Goal: Task Accomplishment & Management: Manage account settings

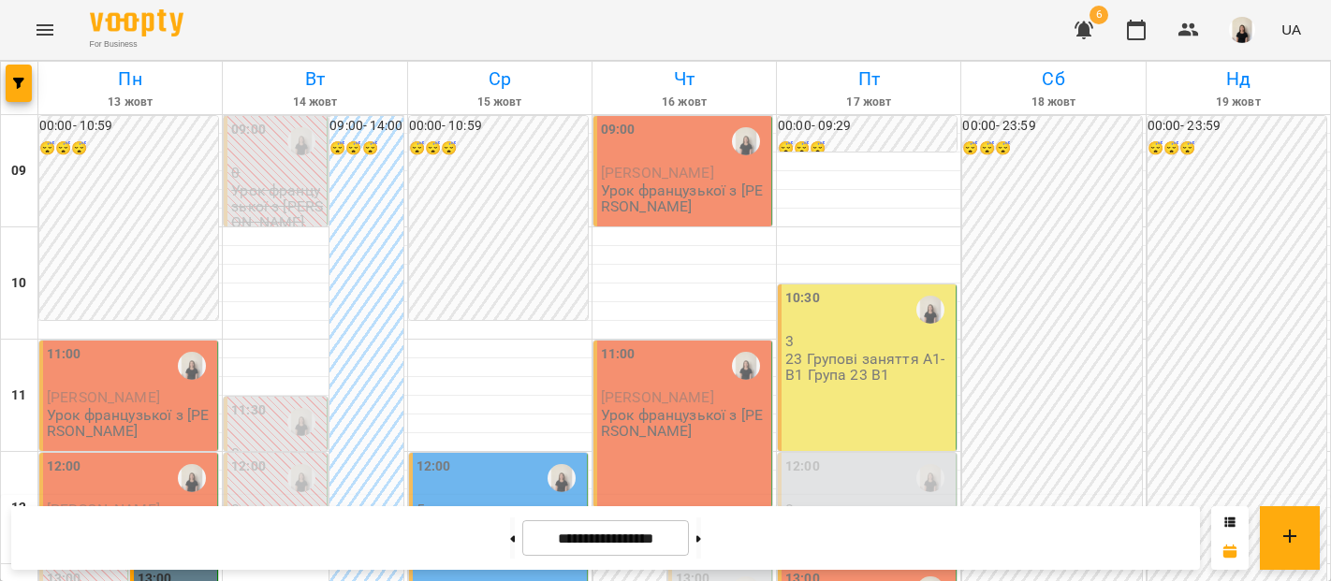
click at [153, 388] on span "[PERSON_NAME]" at bounding box center [103, 397] width 113 height 18
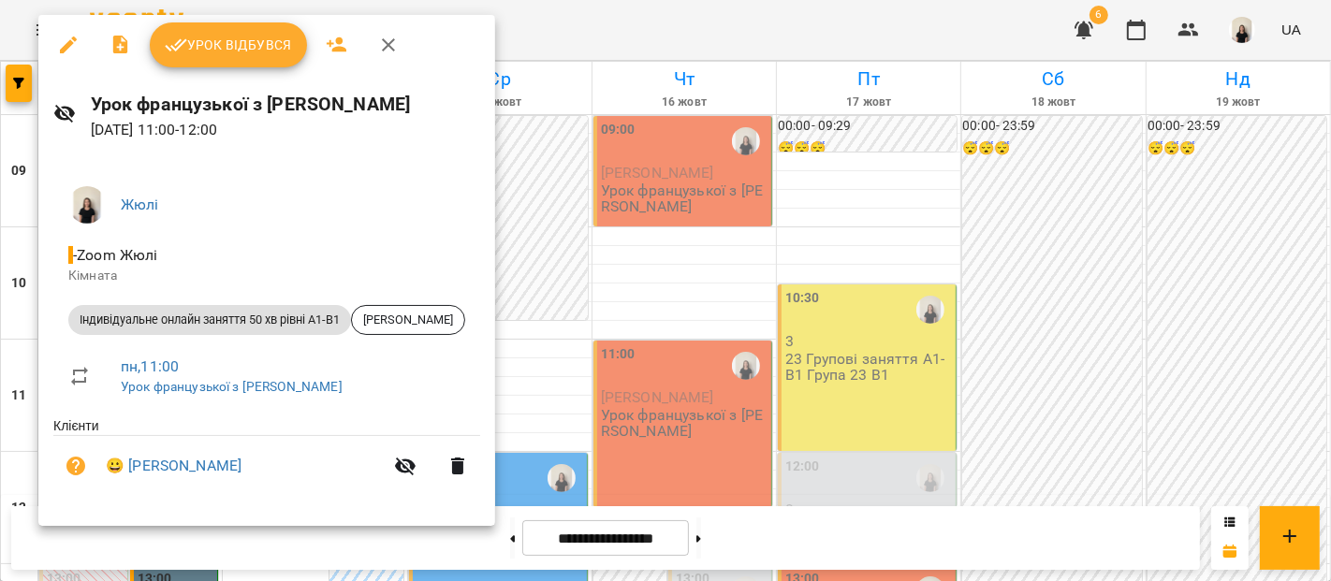
scroll to position [66, 0]
click at [256, 52] on span "Урок відбувся" at bounding box center [228, 45] width 127 height 22
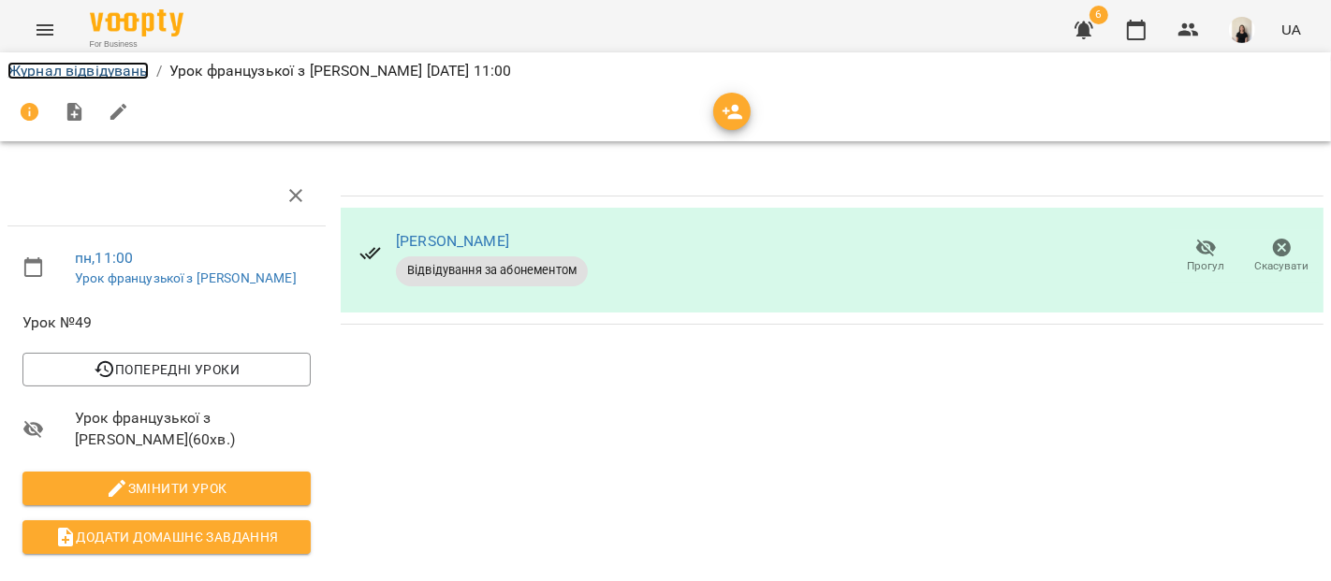
click at [77, 76] on link "Журнал відвідувань" at bounding box center [77, 71] width 141 height 18
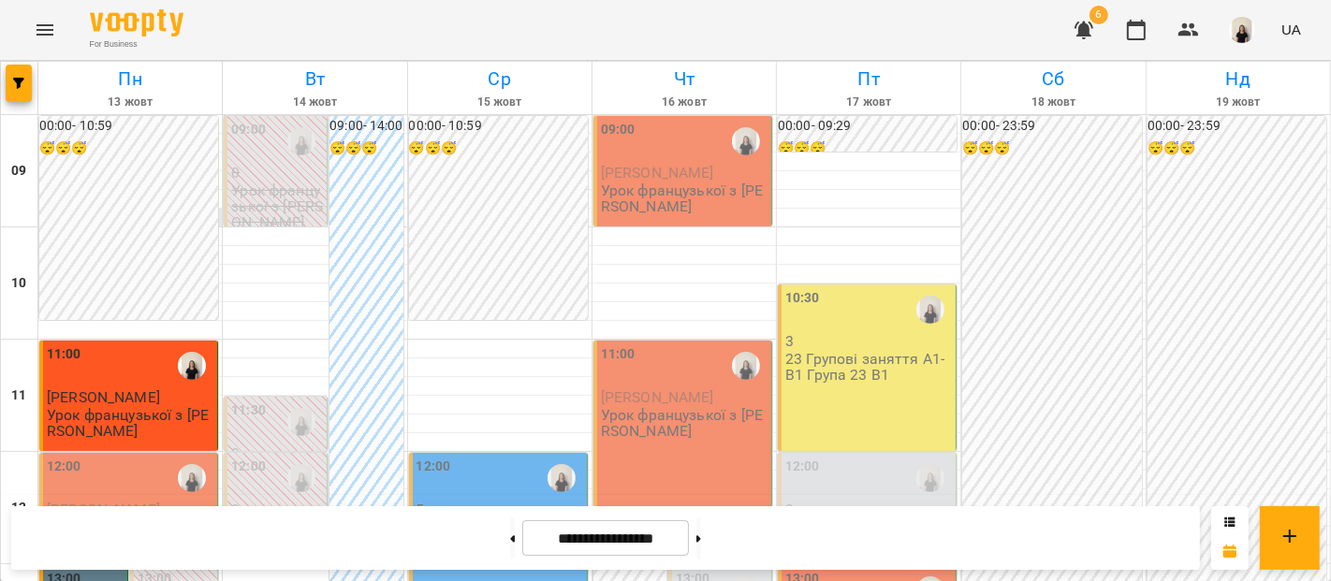
scroll to position [203, 0]
click at [102, 457] on div "12:00" at bounding box center [130, 478] width 167 height 43
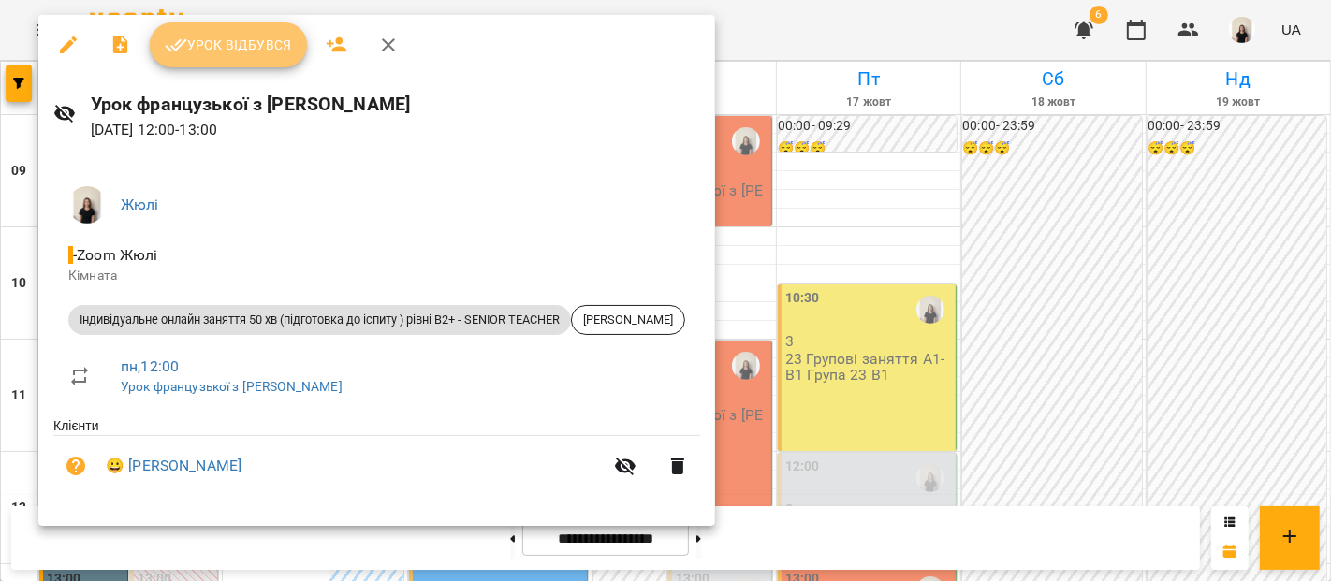
click at [219, 63] on button "Урок відбувся" at bounding box center [228, 44] width 157 height 45
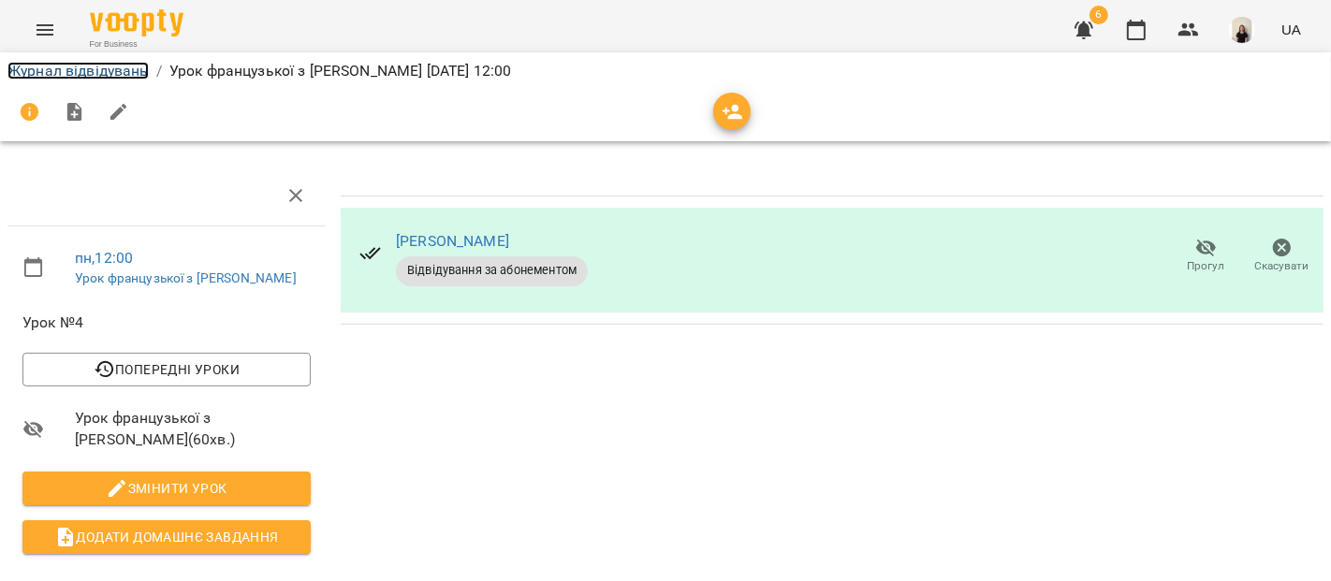
click at [129, 69] on link "Журнал відвідувань" at bounding box center [77, 71] width 141 height 18
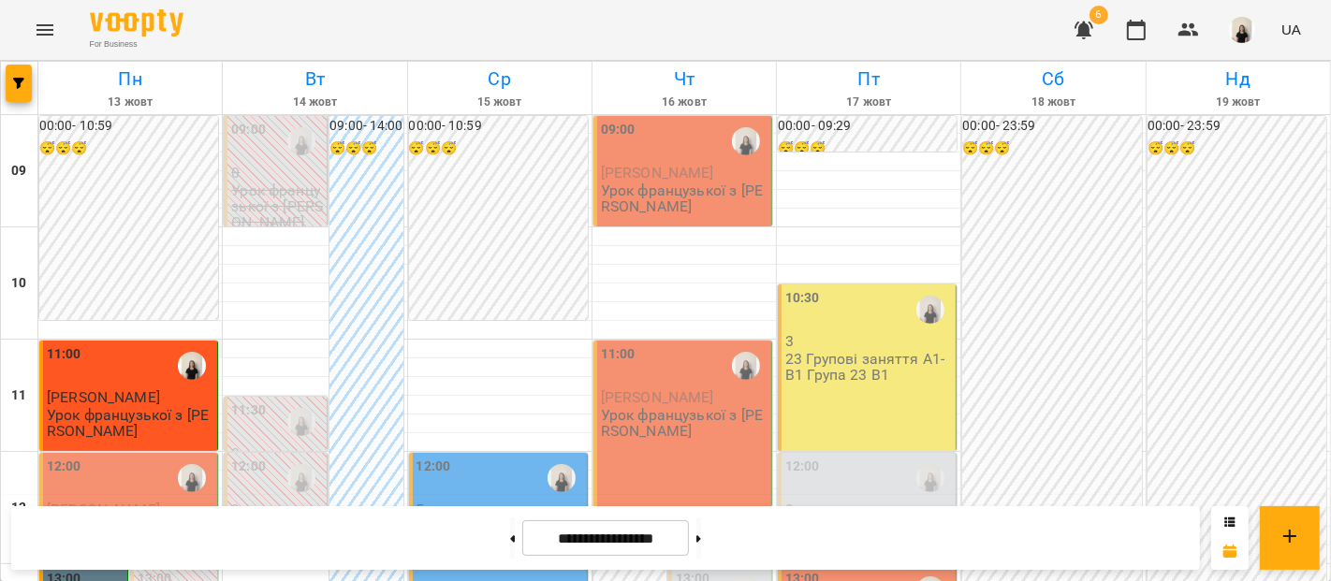
scroll to position [186, 0]
click at [140, 520] on p "Урок французької з [PERSON_NAME]" at bounding box center [130, 536] width 167 height 33
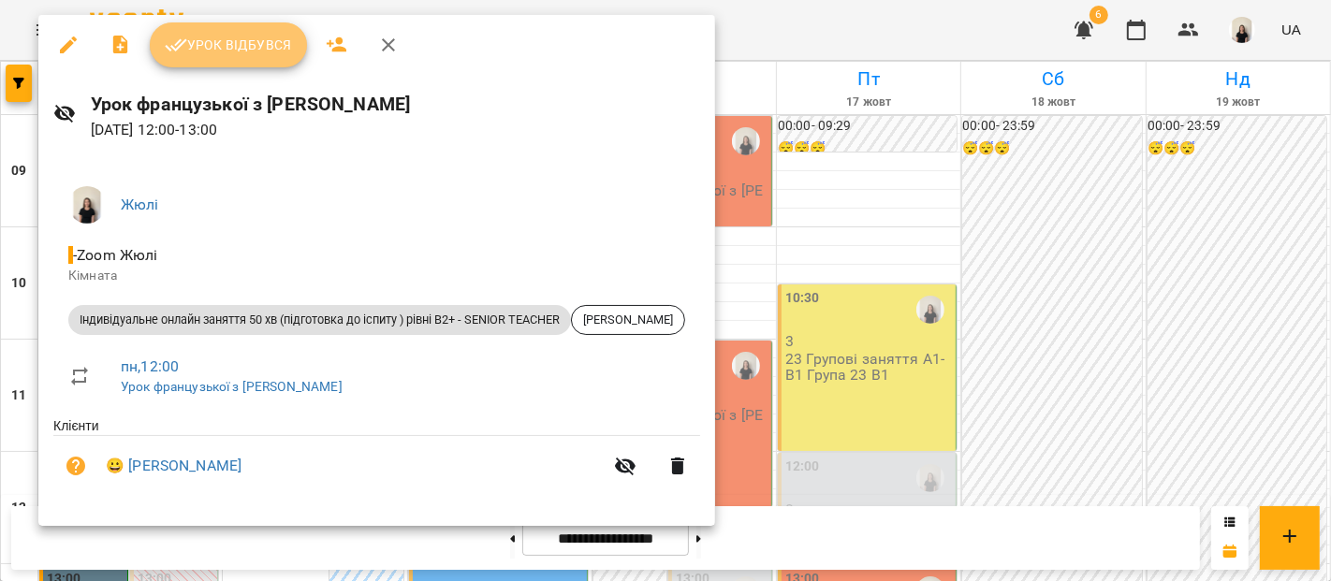
click at [242, 56] on button "Урок відбувся" at bounding box center [228, 44] width 157 height 45
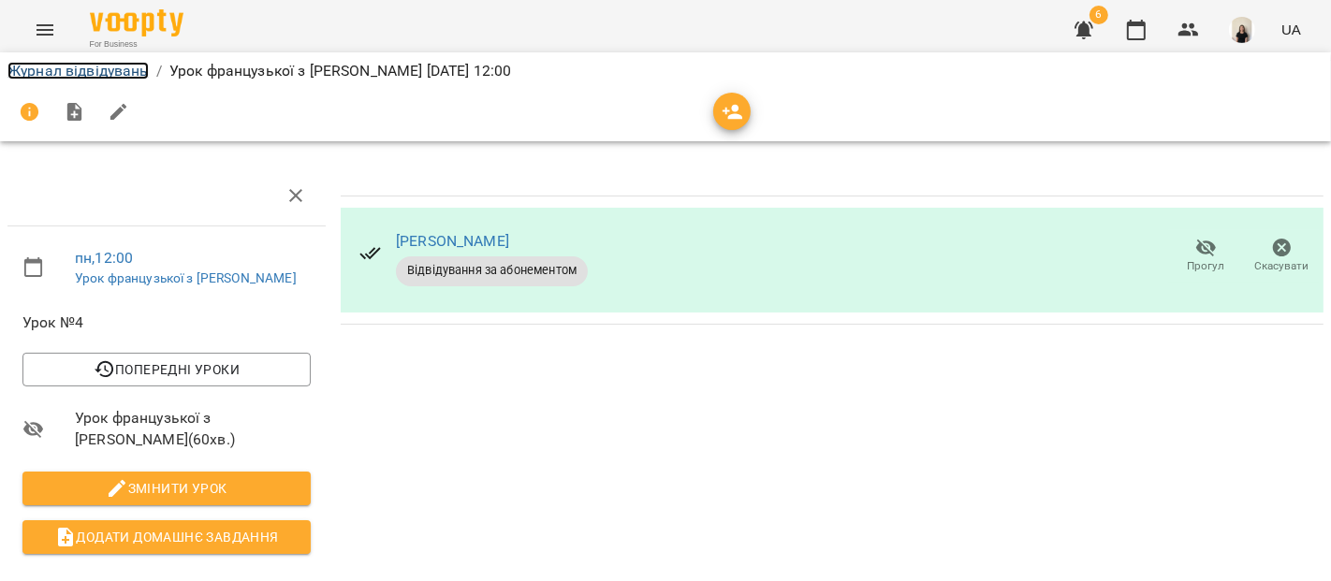
click at [130, 67] on link "Журнал відвідувань" at bounding box center [77, 71] width 141 height 18
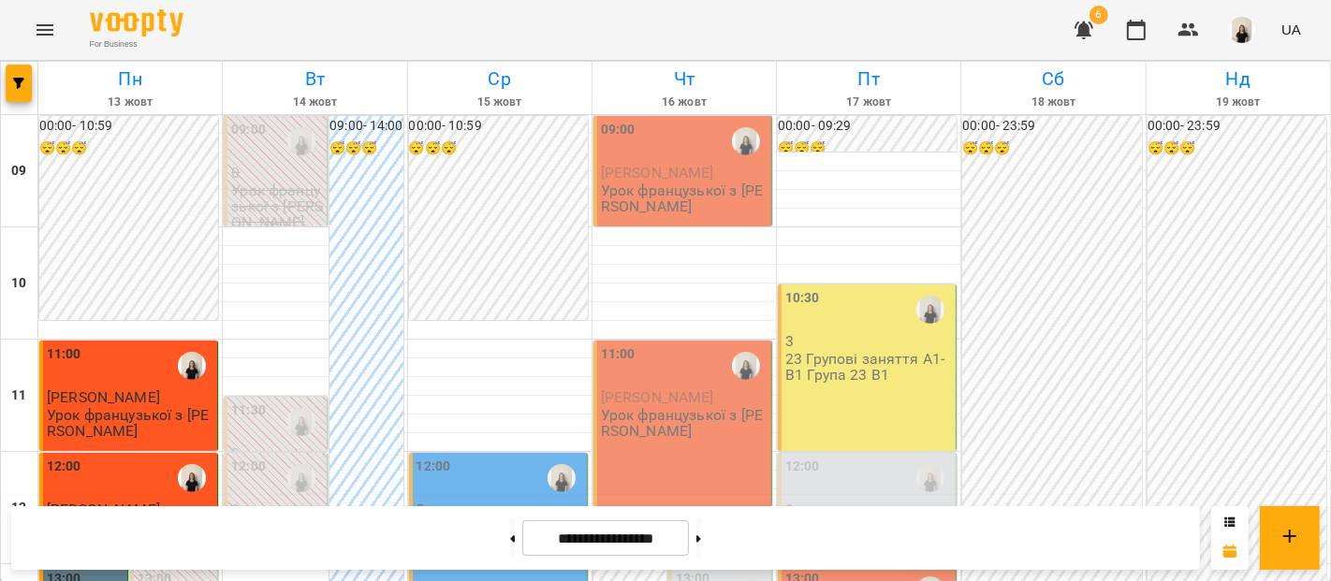
scroll to position [245, 0]
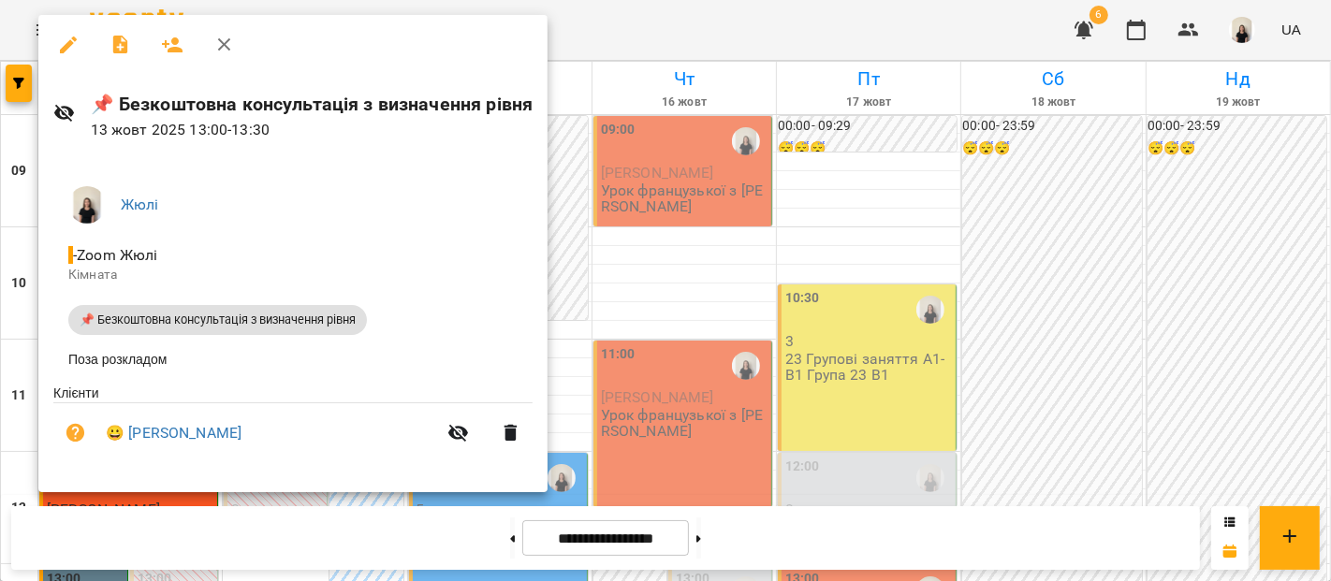
click at [65, 57] on button "button" at bounding box center [68, 44] width 45 height 45
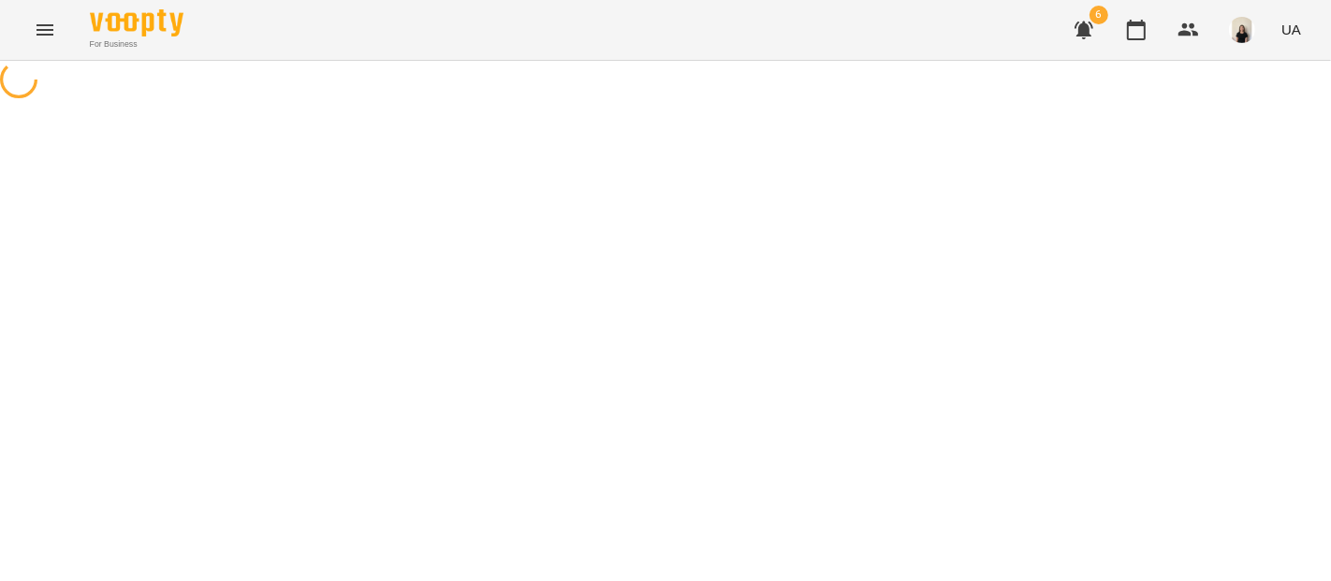
select select "**********"
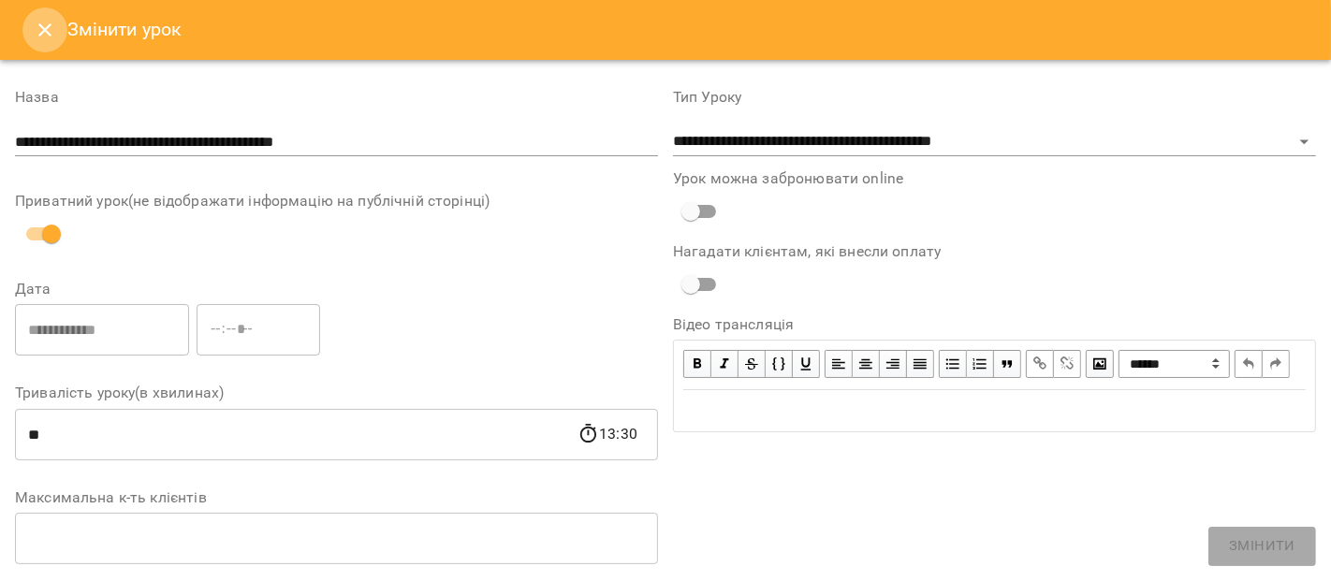
click at [43, 39] on icon "Close" at bounding box center [45, 30] width 22 height 22
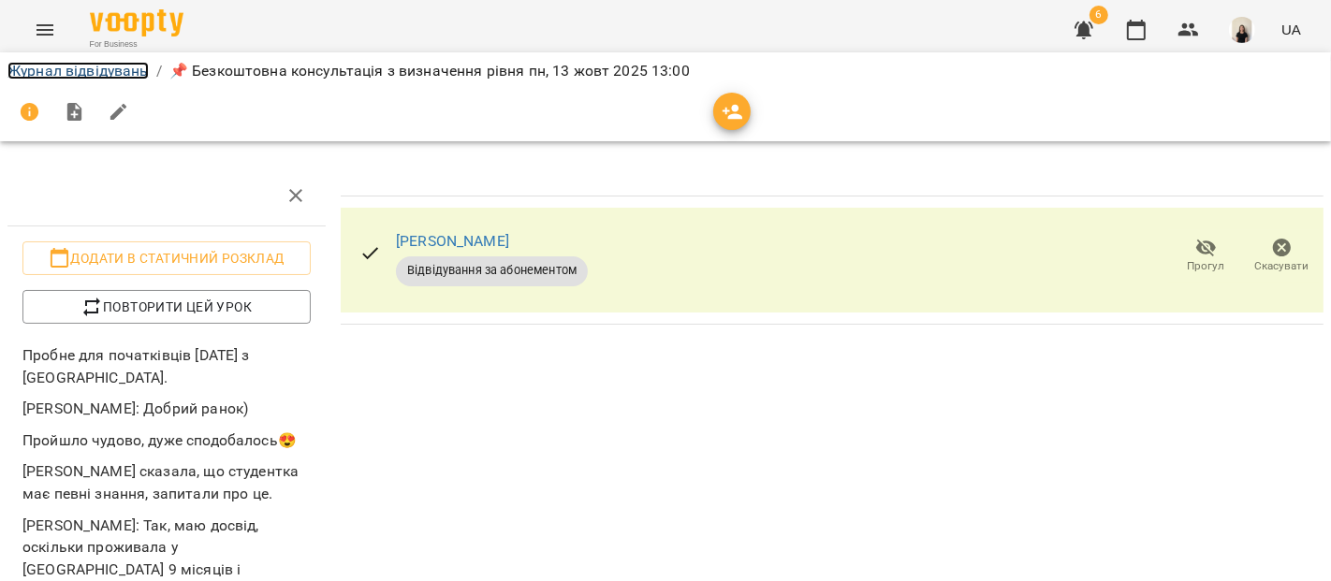
click at [59, 66] on link "Журнал відвідувань" at bounding box center [77, 71] width 141 height 18
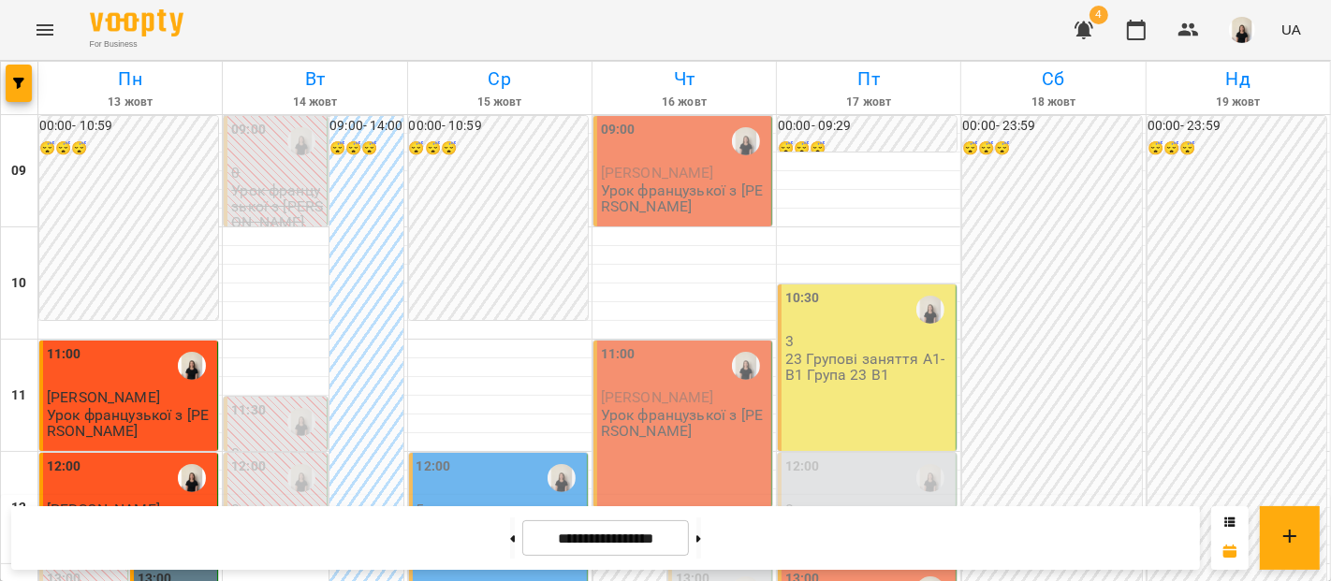
scroll to position [309, 0]
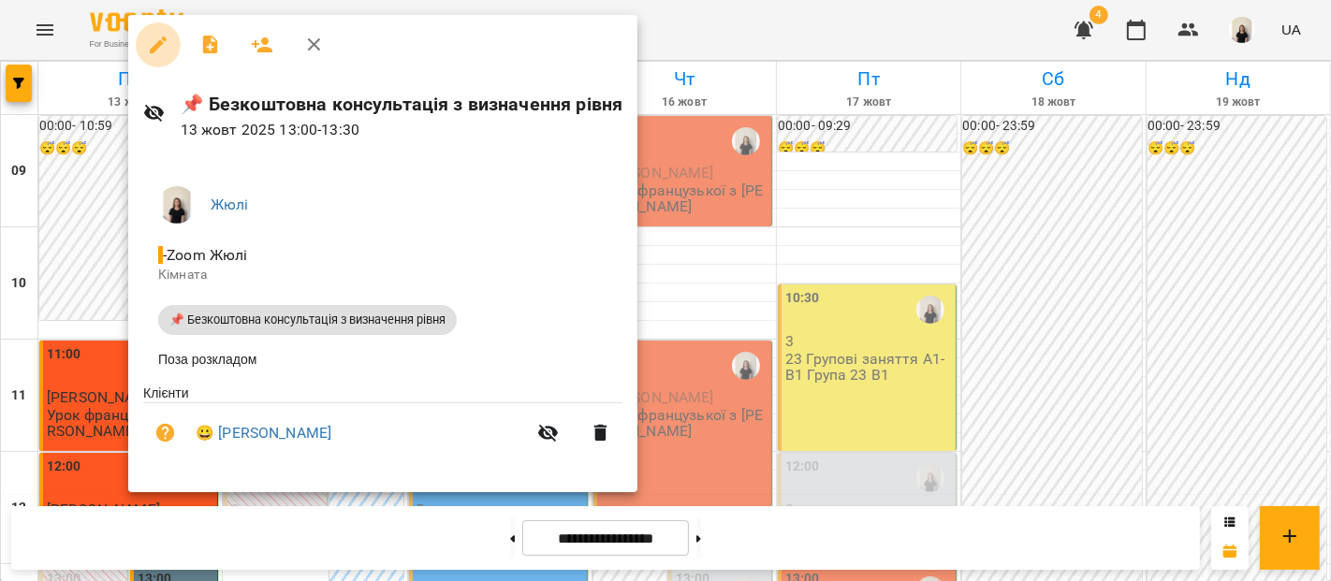
click at [168, 55] on button "button" at bounding box center [158, 44] width 45 height 45
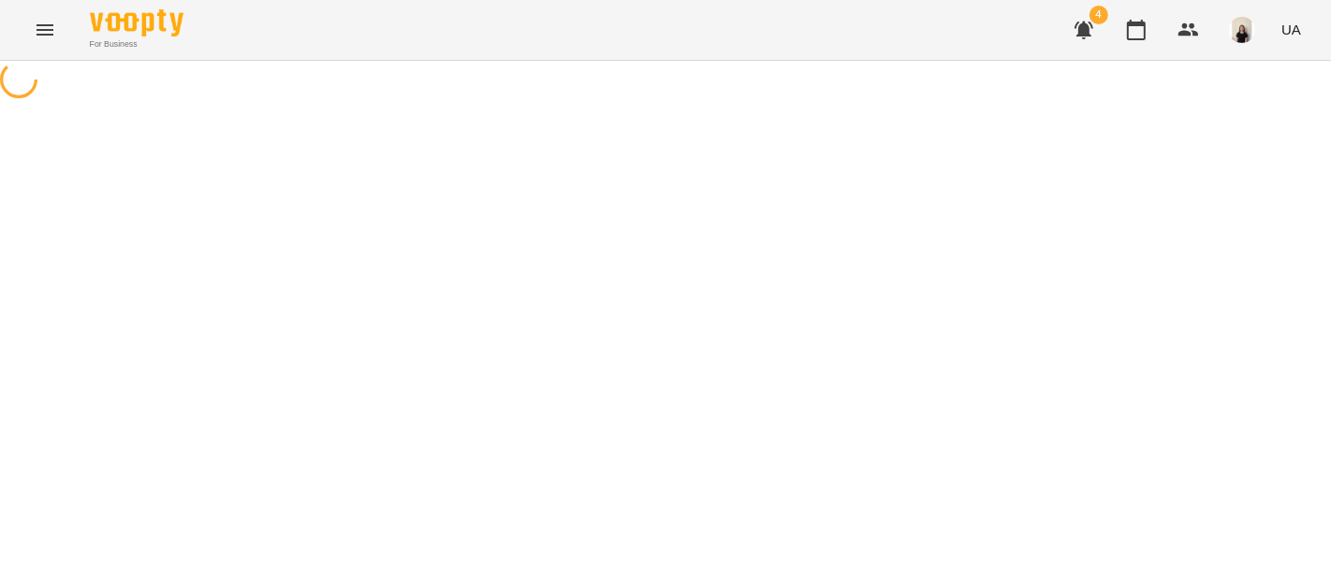
select select "**********"
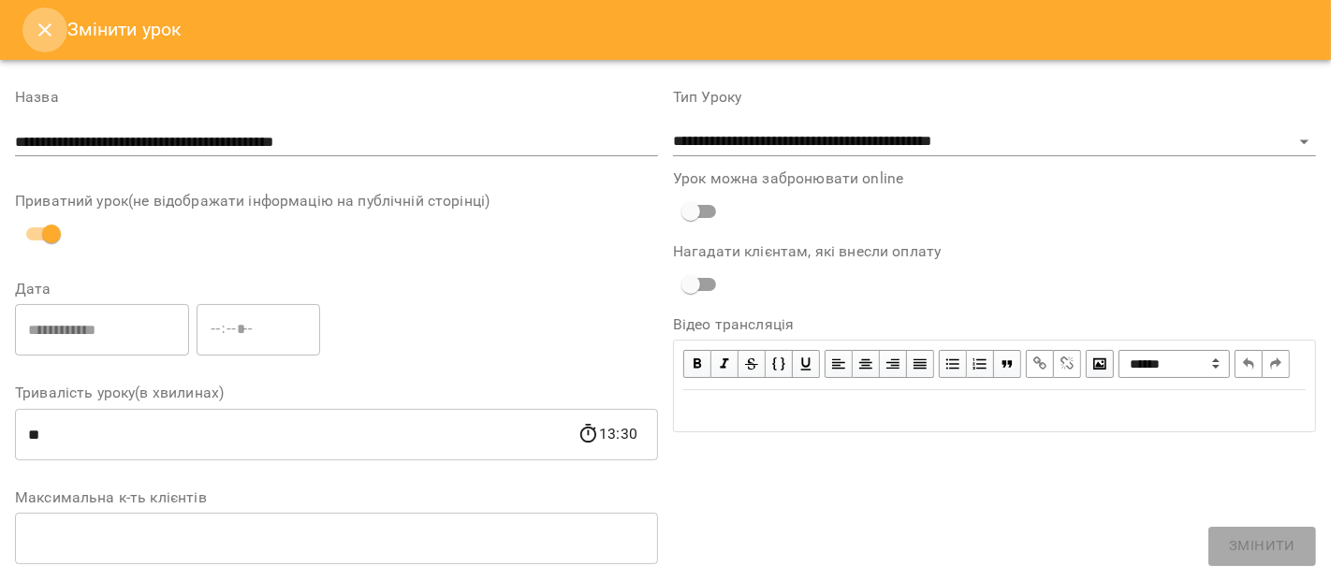
click at [45, 34] on icon "Close" at bounding box center [45, 30] width 22 height 22
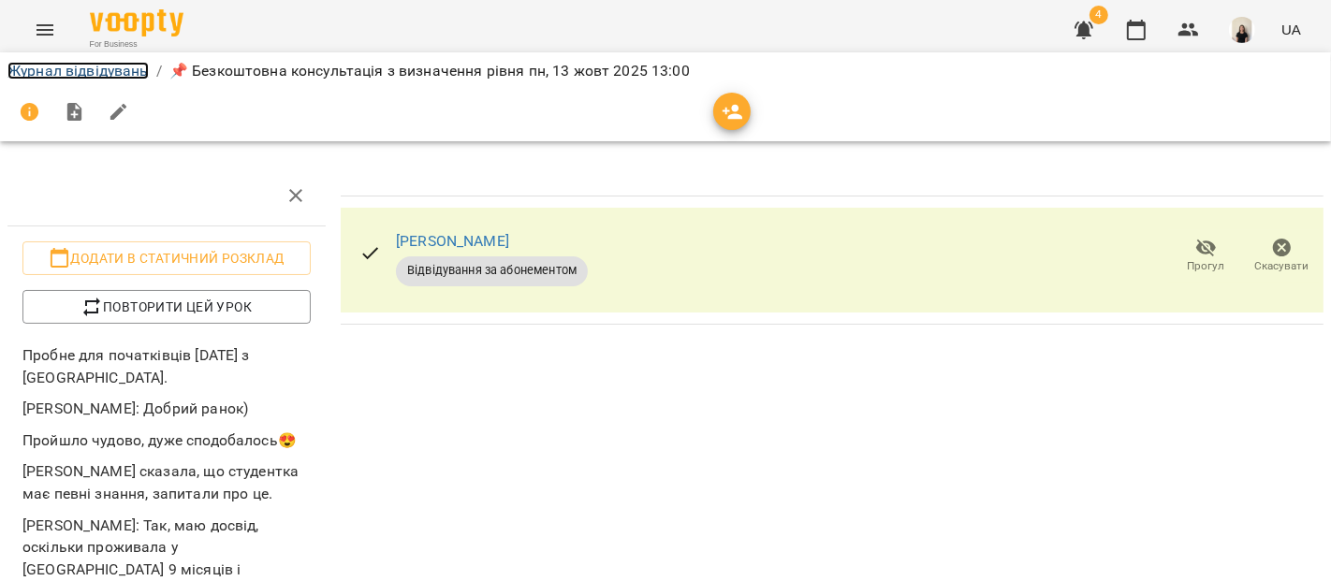
click at [100, 77] on link "Журнал відвідувань" at bounding box center [77, 71] width 141 height 18
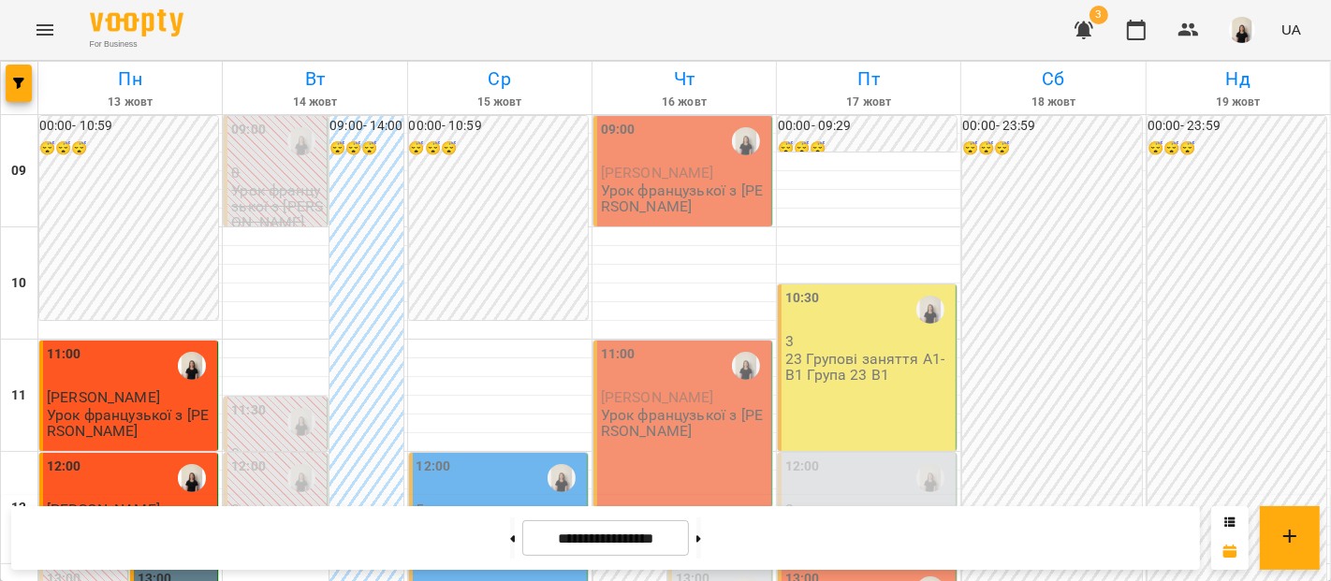
scroll to position [272, 0]
